Goal: Transaction & Acquisition: Purchase product/service

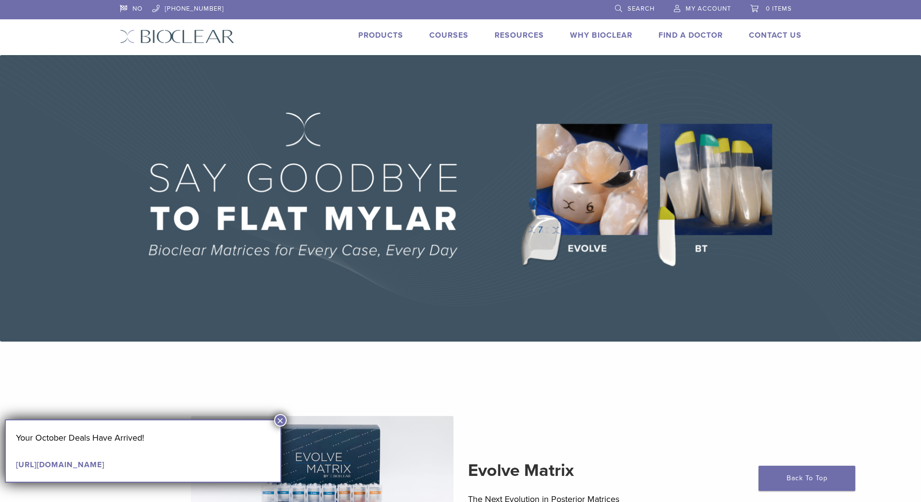
click at [388, 29] on li "Products" at bounding box center [380, 35] width 45 height 12
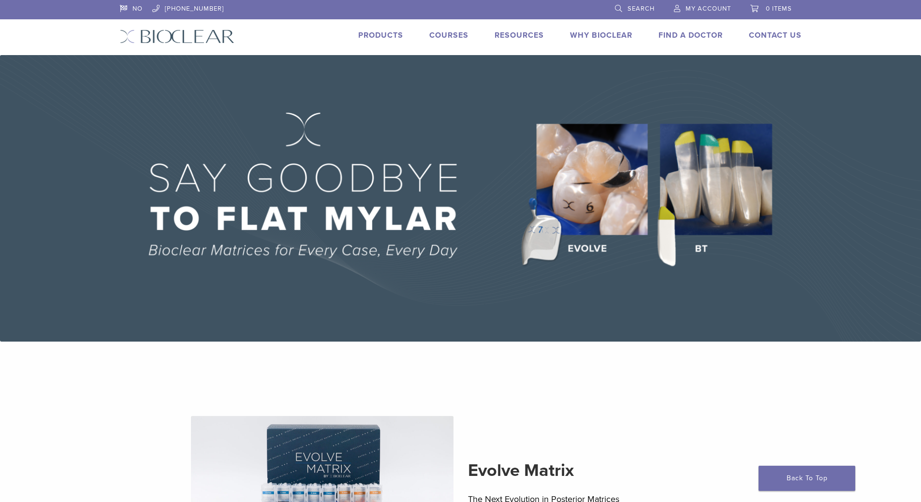
click at [388, 32] on link "Products" at bounding box center [380, 35] width 45 height 10
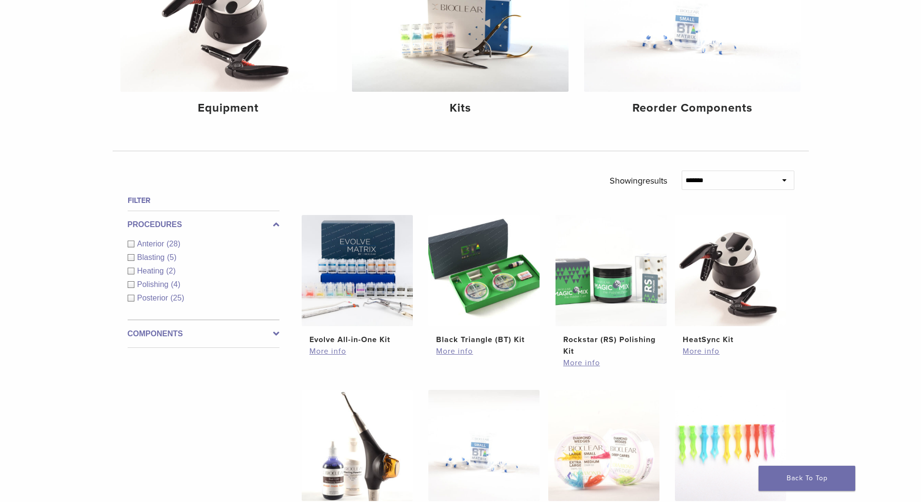
scroll to position [242, 0]
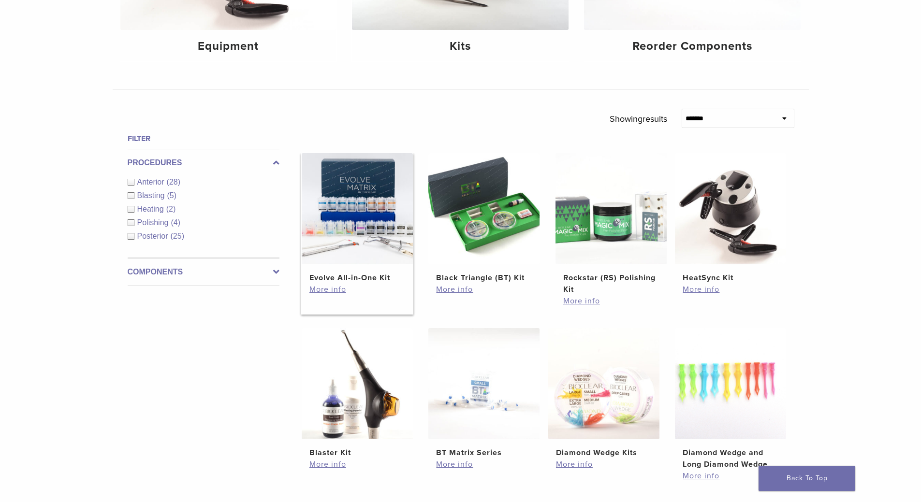
click at [331, 205] on img at bounding box center [357, 208] width 111 height 111
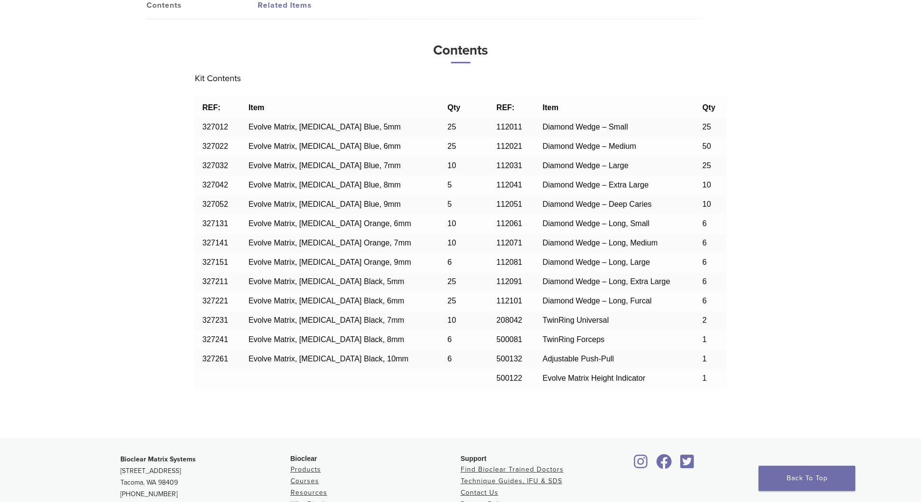
scroll to position [725, 0]
